Goal: Check status: Check status

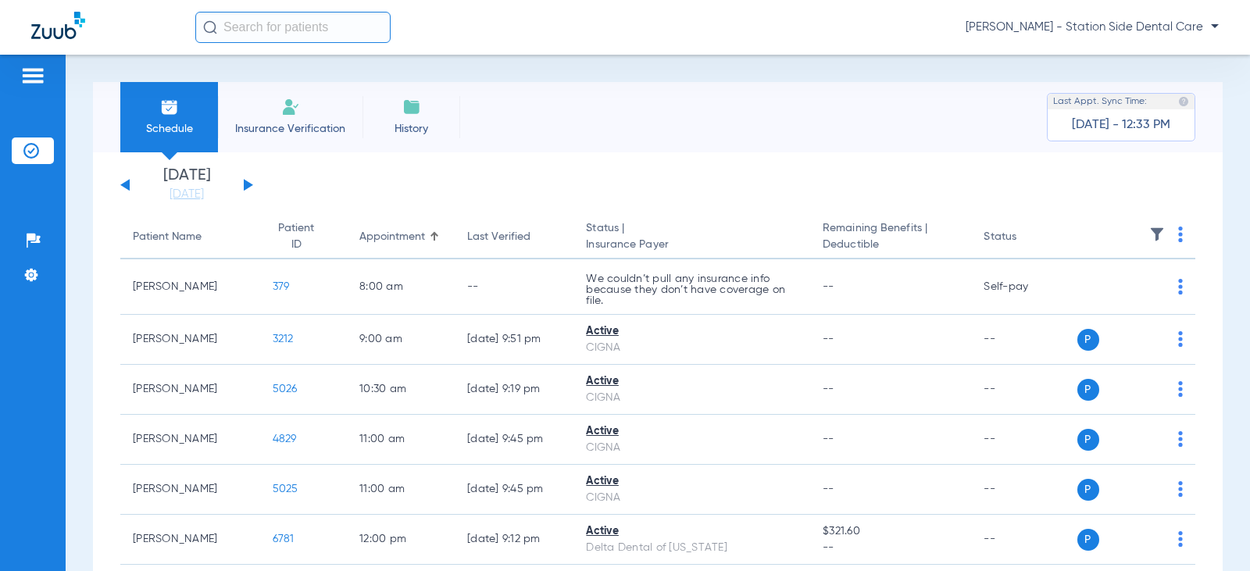
click at [253, 187] on app-single-date-navigator "[DATE] [DATE] [DATE] [DATE] [DATE] [DATE] [DATE] [DATE] [DATE] [DATE] [DATE] [D…" at bounding box center [657, 185] width 1075 height 34
click at [249, 184] on button at bounding box center [248, 185] width 9 height 12
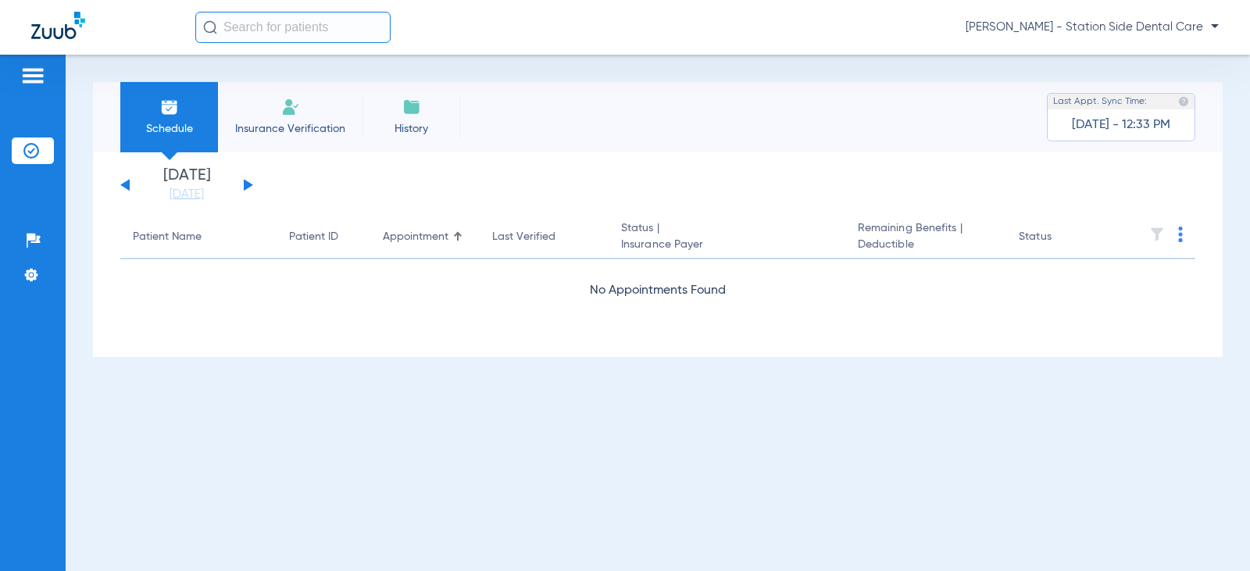
click at [244, 167] on div "[DATE] [DATE] [DATE] [DATE] [DATE] [DATE] [DATE] [DATE] [DATE] [DATE] [DATE] [D…" at bounding box center [657, 254] width 1129 height 205
click at [248, 180] on div "[DATE] [DATE] [DATE] [DATE] [DATE] [DATE] [DATE] [DATE] [DATE] [DATE] [DATE] [D…" at bounding box center [186, 185] width 133 height 34
click at [246, 187] on button at bounding box center [248, 185] width 9 height 12
click at [245, 186] on button at bounding box center [248, 185] width 9 height 12
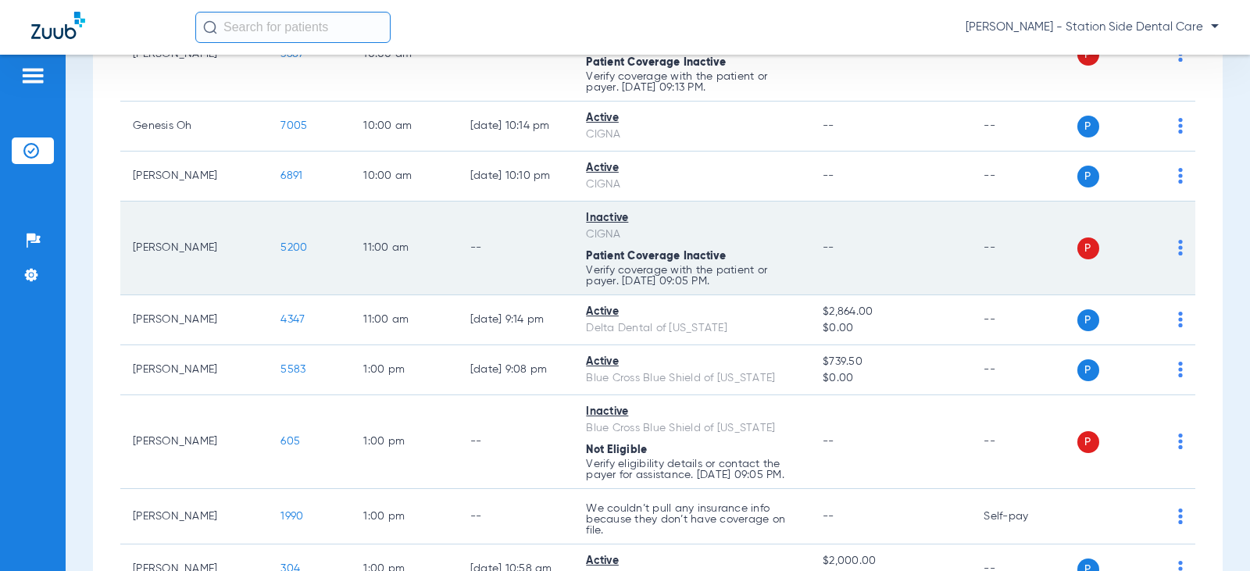
scroll to position [859, 0]
